Goal: Task Accomplishment & Management: Use online tool/utility

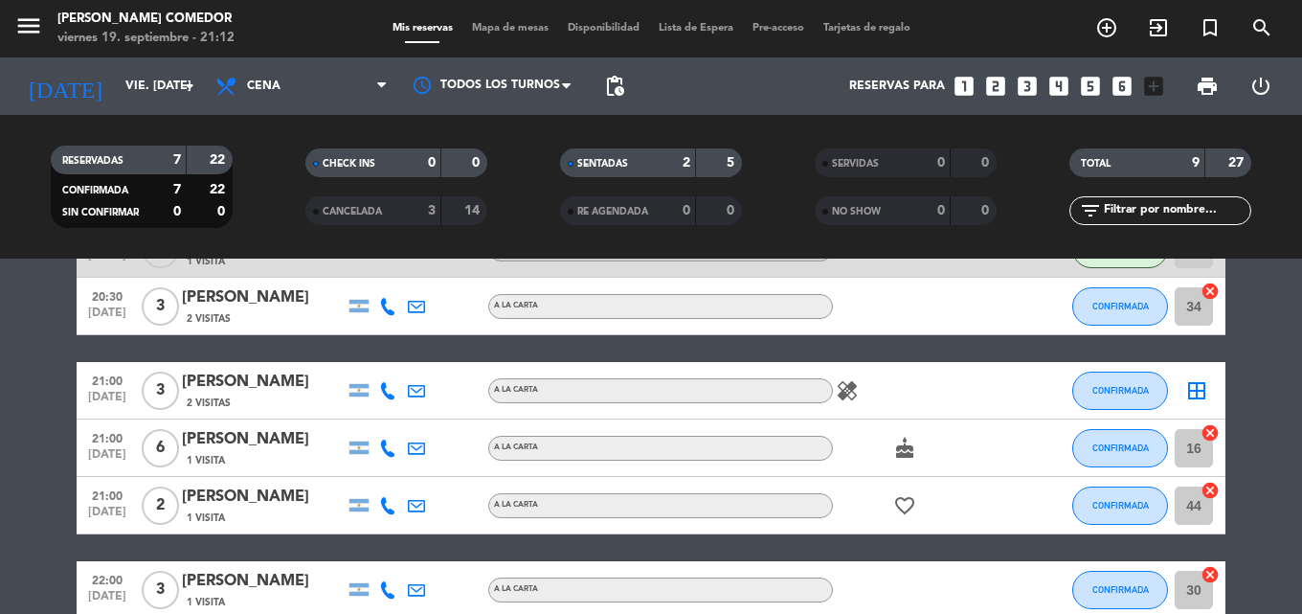
scroll to position [261, 0]
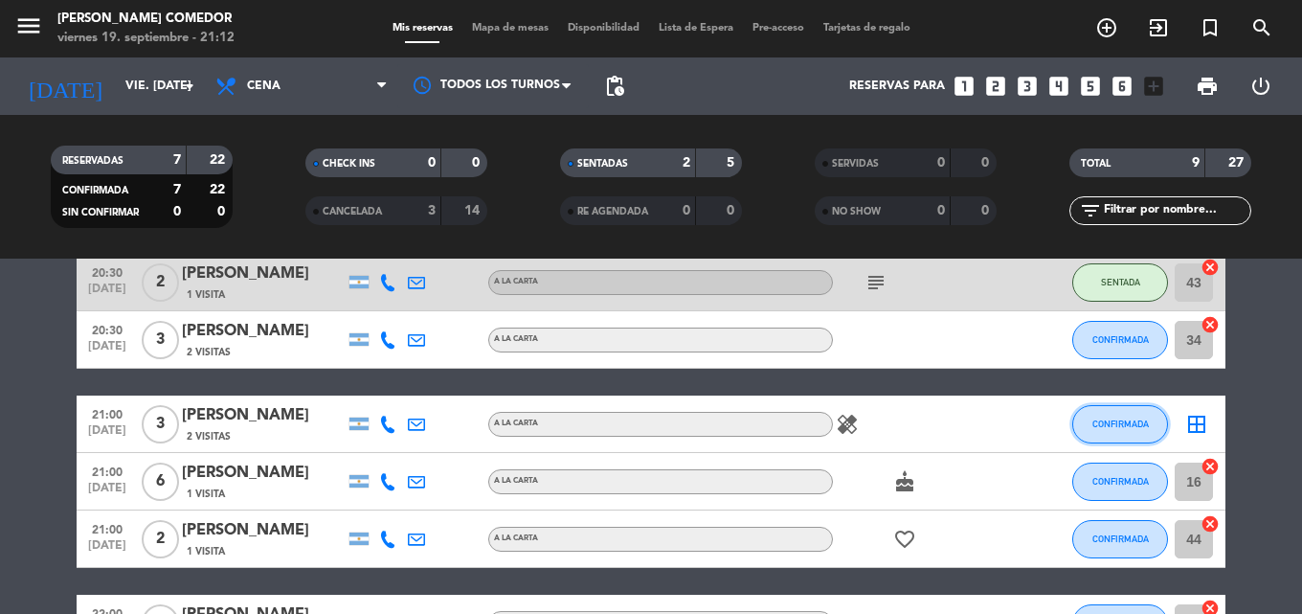
click at [1115, 423] on span "CONFIRMADA" at bounding box center [1121, 423] width 56 height 11
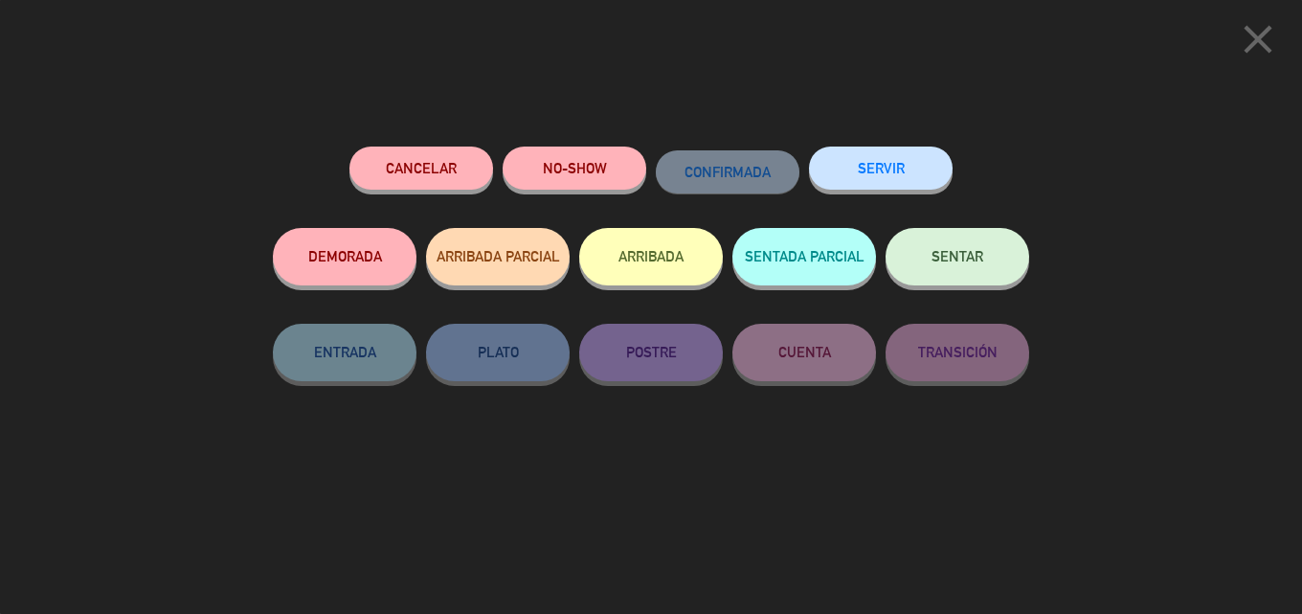
click at [959, 264] on span "SENTAR" at bounding box center [958, 256] width 52 height 16
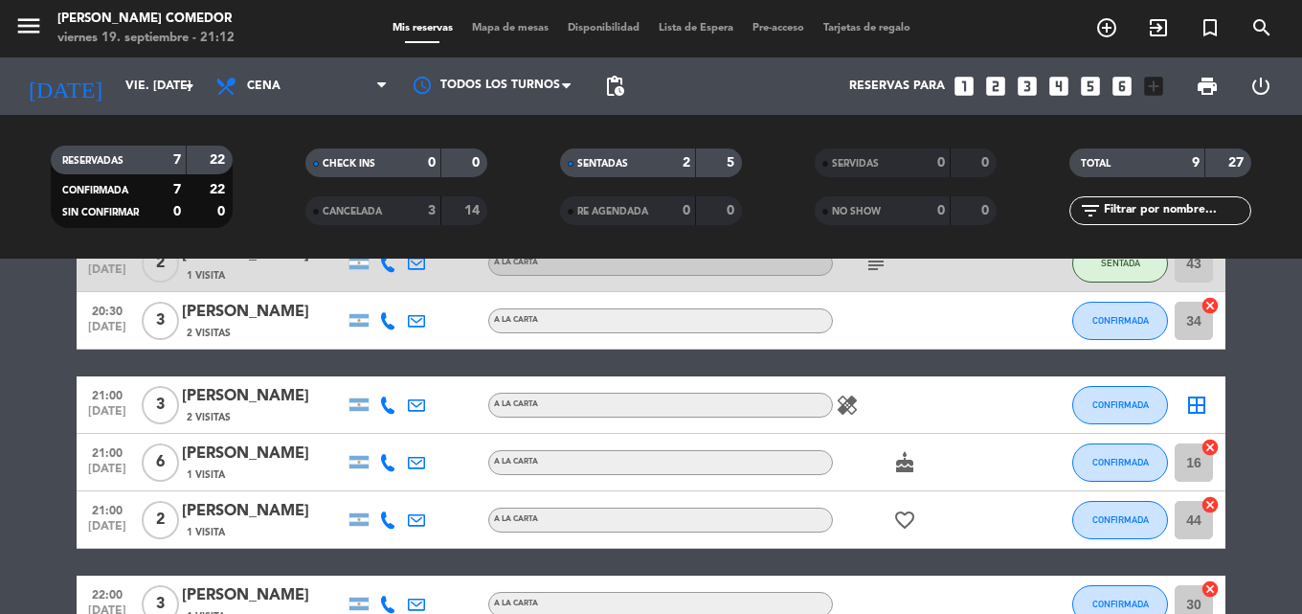
scroll to position [287, 0]
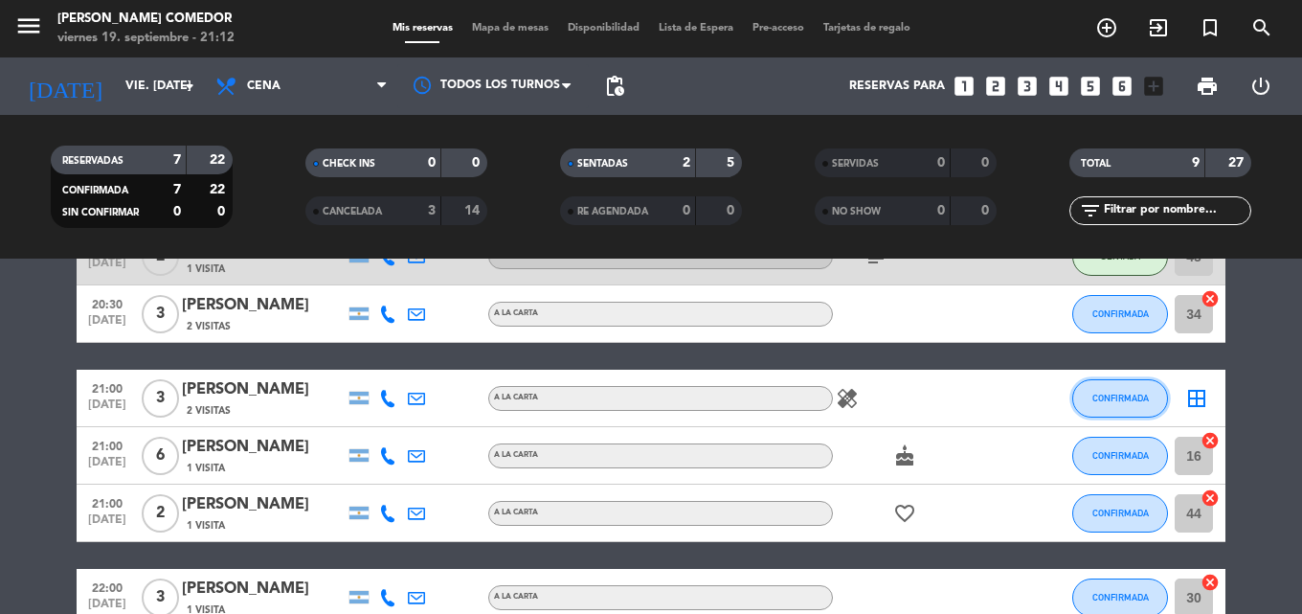
click at [1125, 404] on button "CONFIRMADA" at bounding box center [1120, 398] width 96 height 38
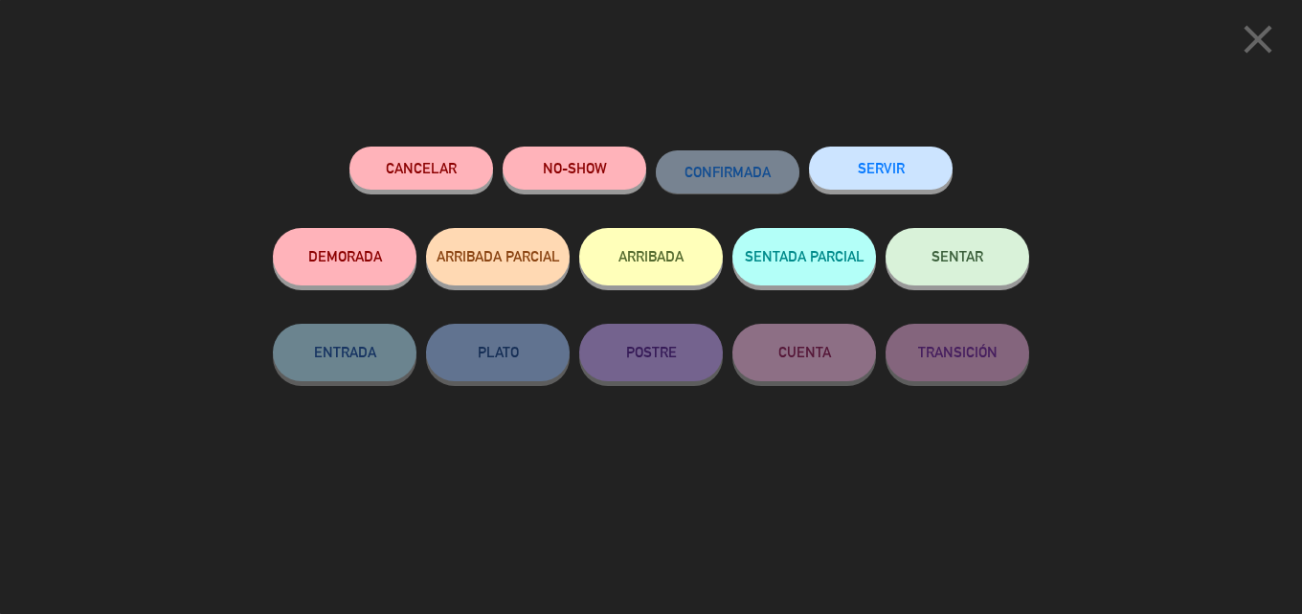
click at [924, 250] on button "SENTAR" at bounding box center [958, 256] width 144 height 57
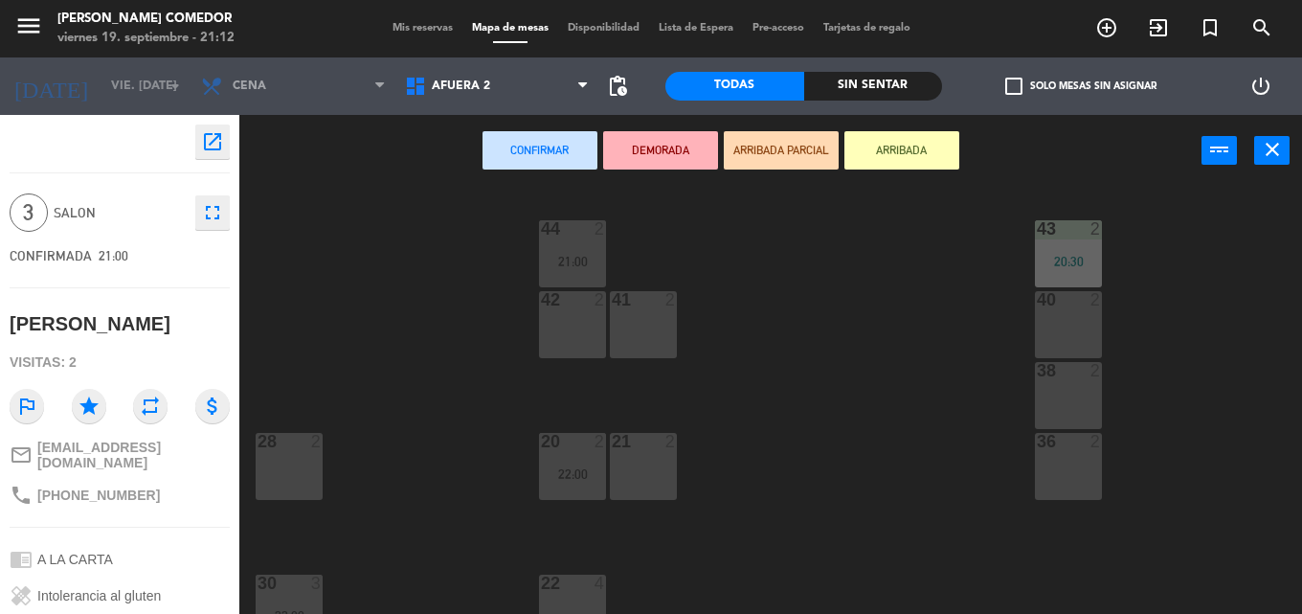
click at [544, 151] on button "Confirmar" at bounding box center [540, 150] width 115 height 38
click at [875, 151] on button "ARRIBADA" at bounding box center [902, 150] width 115 height 38
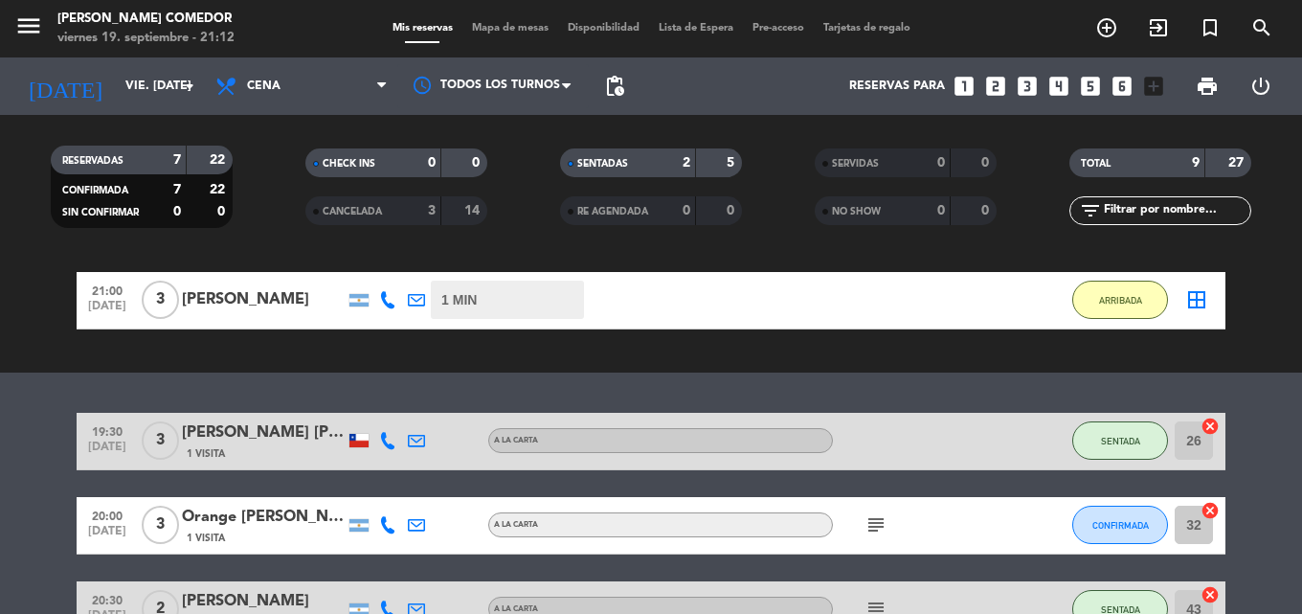
scroll to position [192, 0]
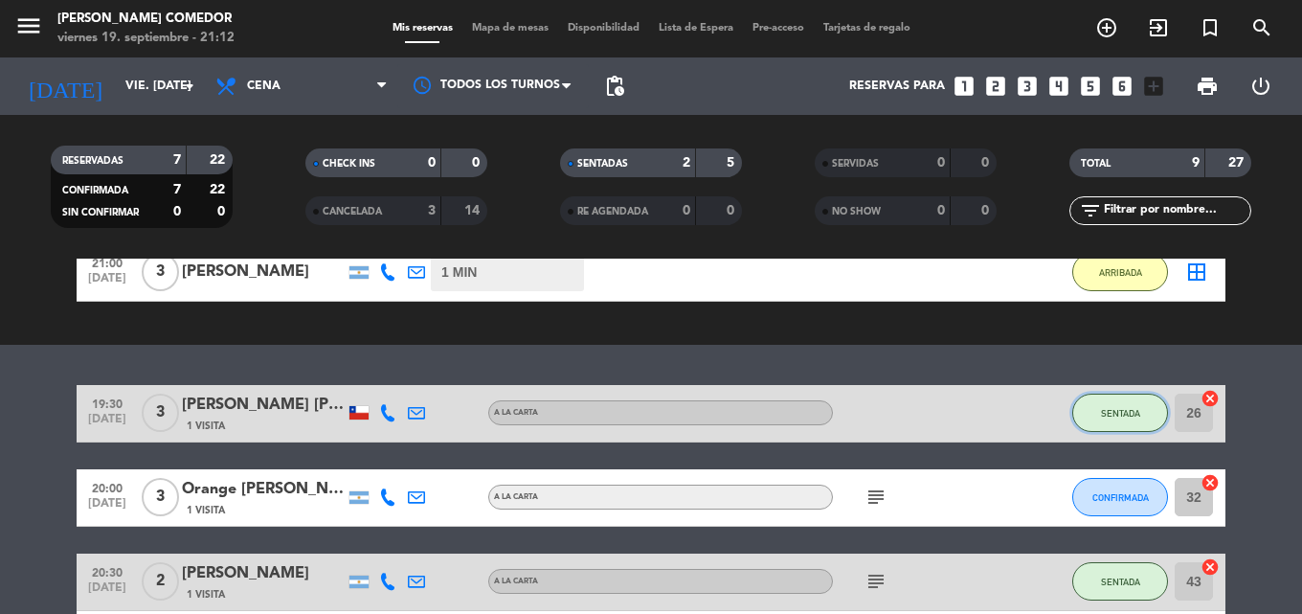
click at [1151, 408] on button "SENTADA" at bounding box center [1120, 413] width 96 height 38
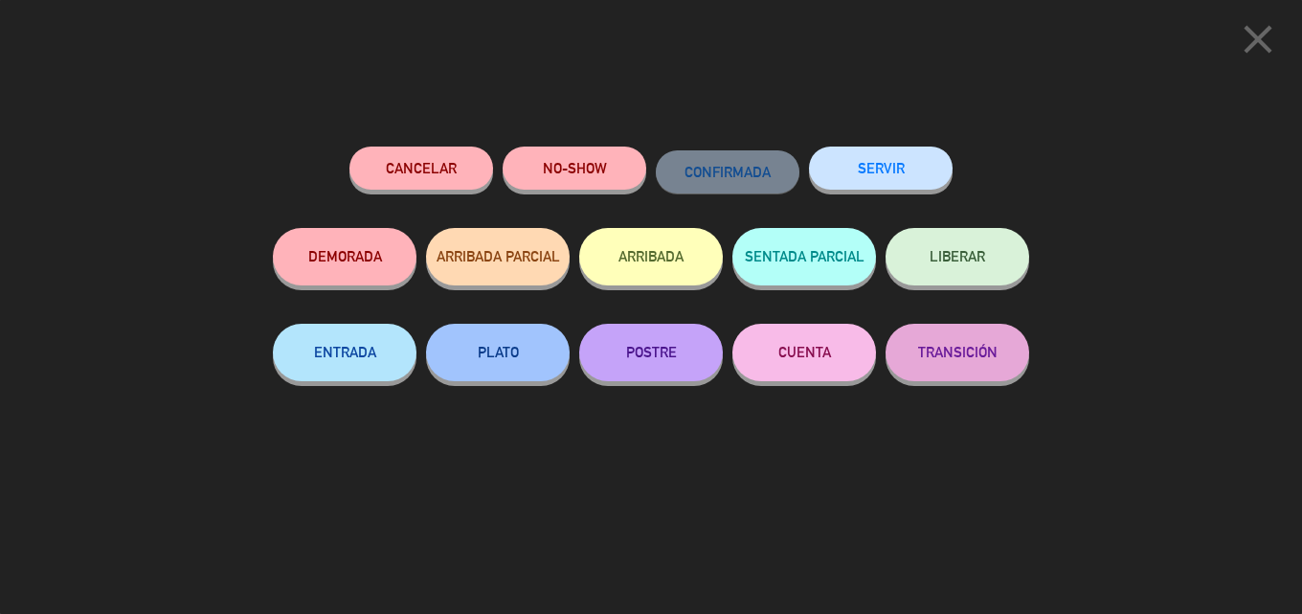
click at [669, 253] on button "ARRIBADA" at bounding box center [651, 256] width 144 height 57
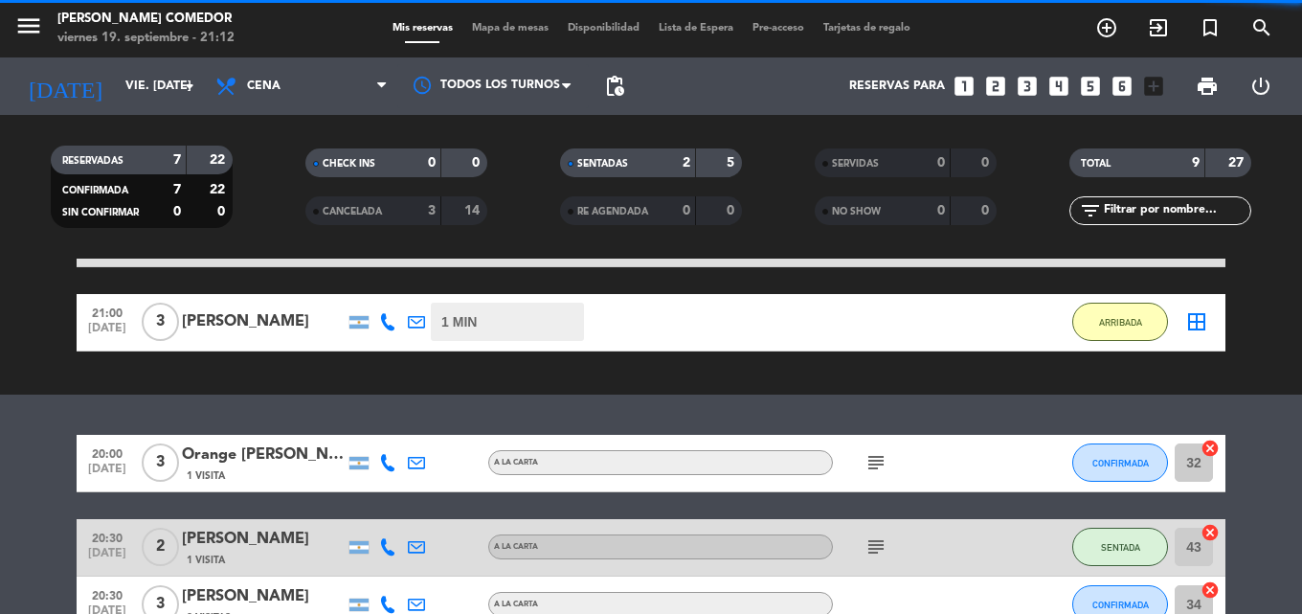
scroll to position [287, 0]
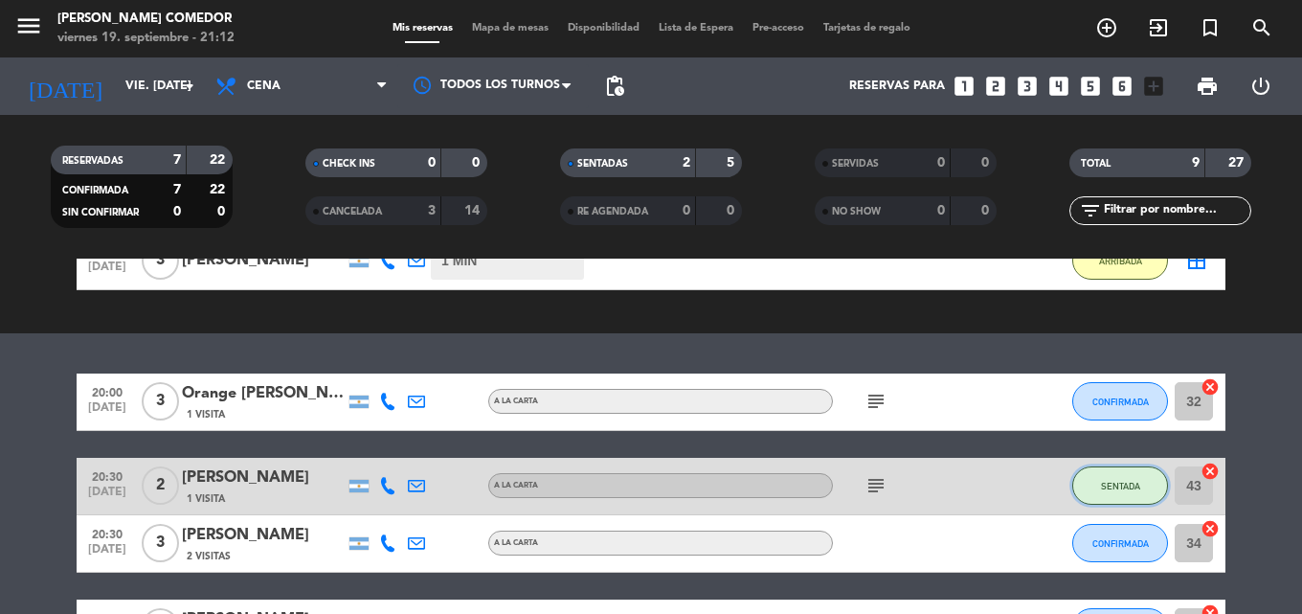
click at [1130, 479] on button "SENTADA" at bounding box center [1120, 485] width 96 height 38
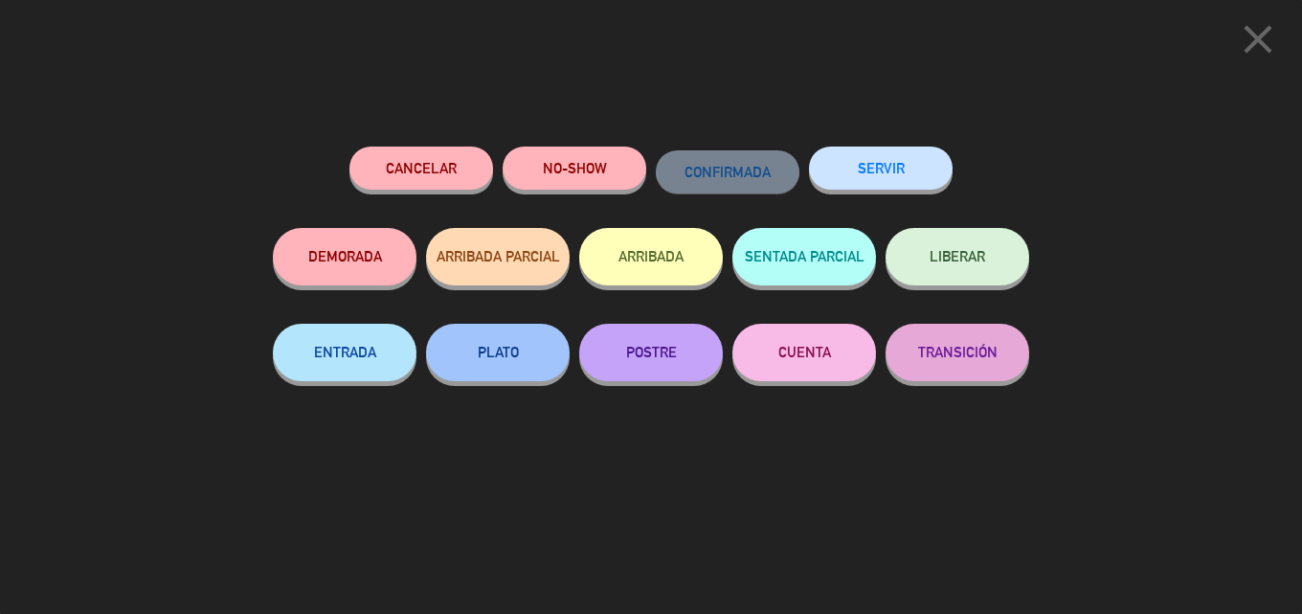
click at [688, 262] on button "ARRIBADA" at bounding box center [651, 256] width 144 height 57
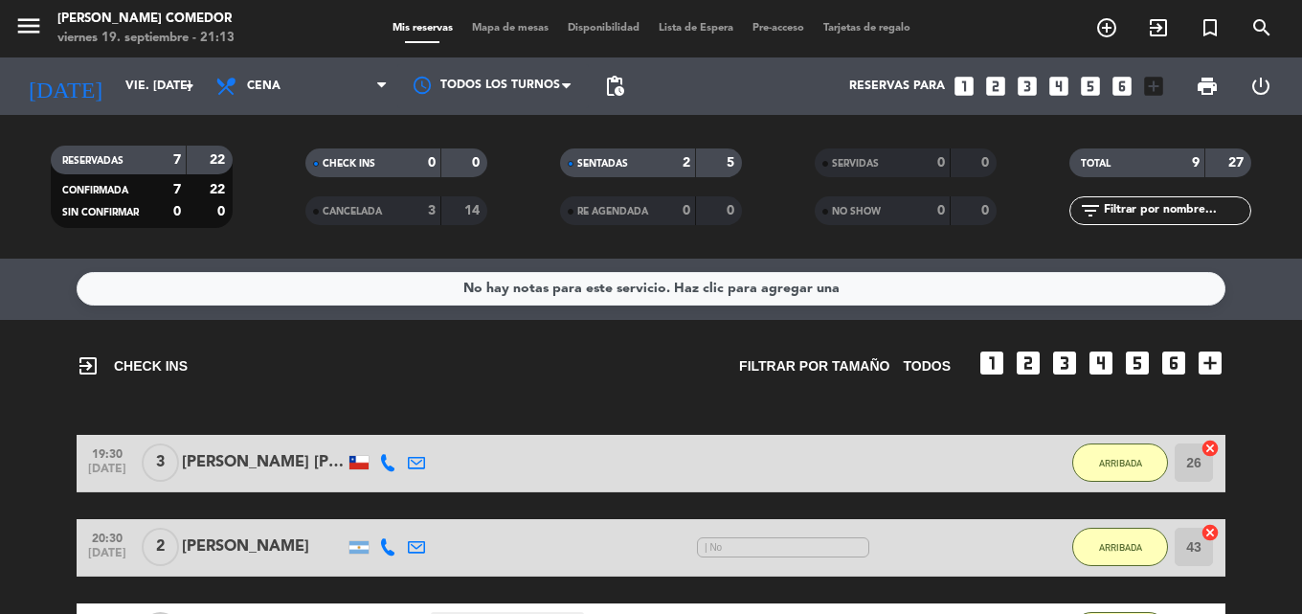
scroll to position [0, 0]
